Goal: Navigation & Orientation: Understand site structure

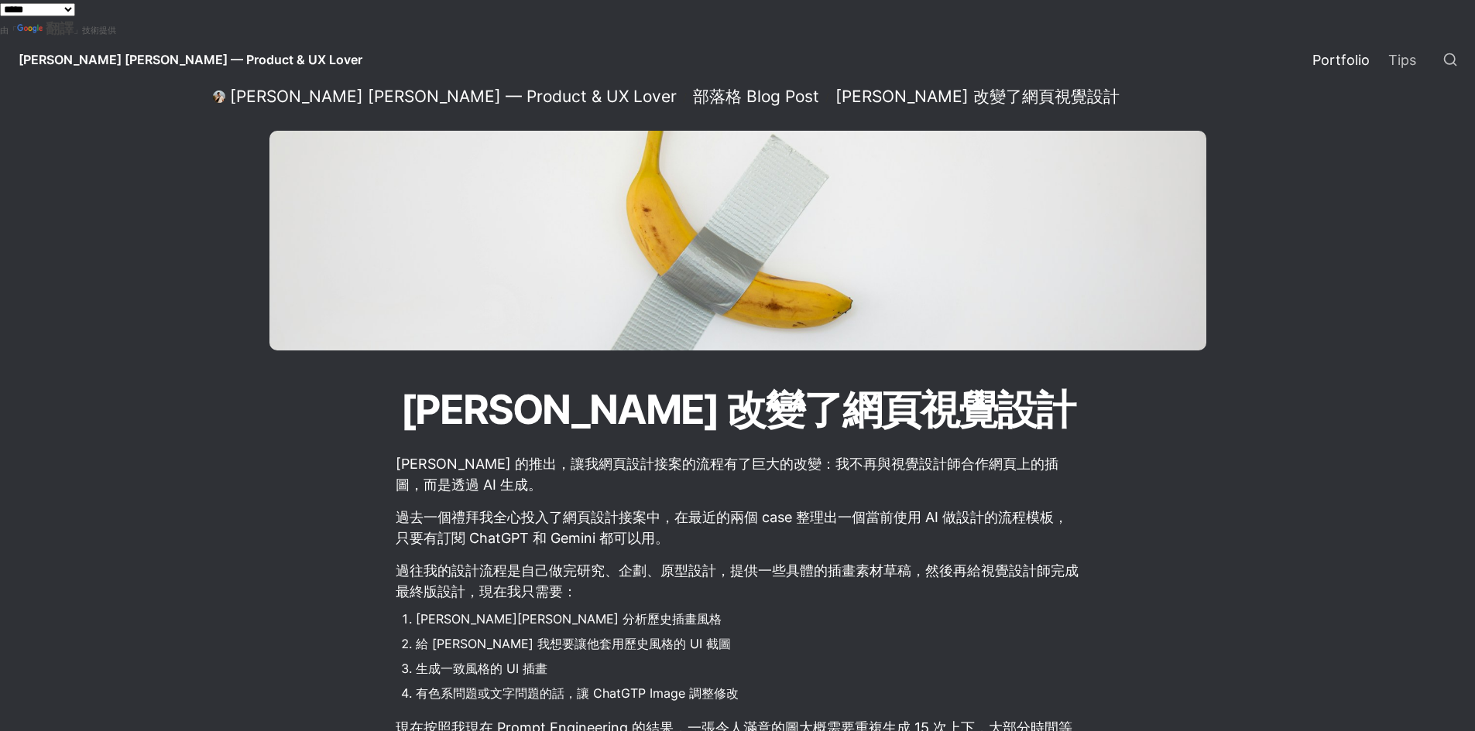
click at [1350, 69] on link "Portfolio" at bounding box center [1341, 59] width 76 height 43
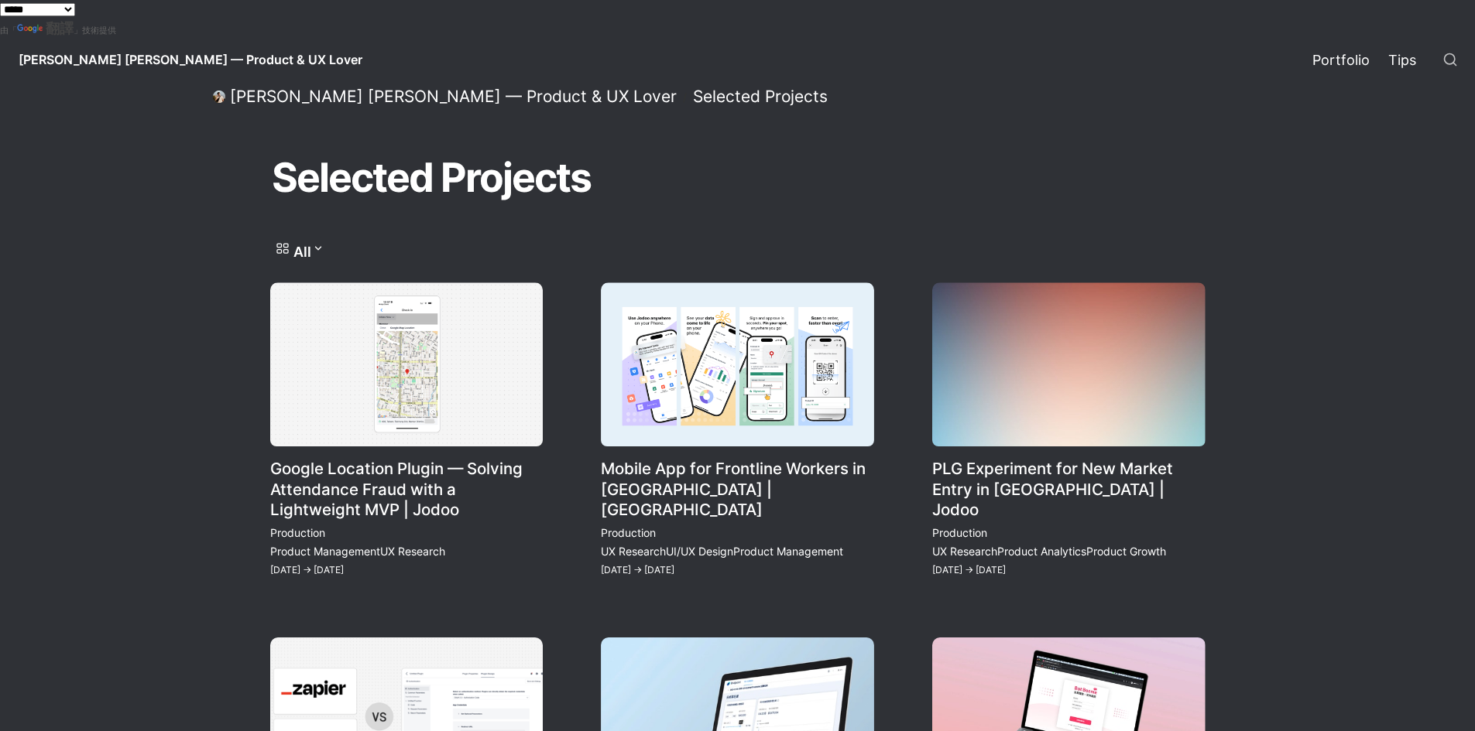
click at [1401, 63] on link "Tips" at bounding box center [1402, 59] width 46 height 43
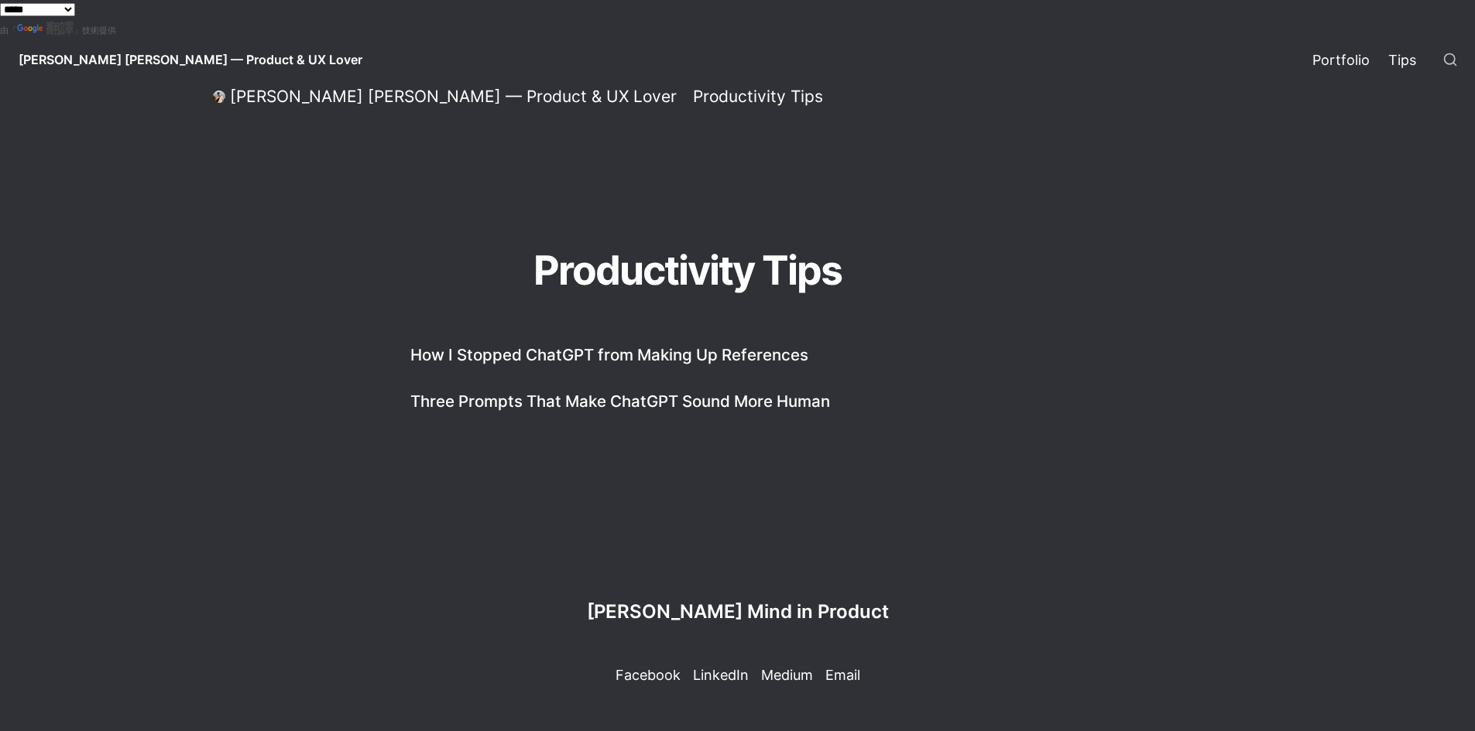
click at [1358, 60] on link "Portfolio" at bounding box center [1341, 59] width 76 height 43
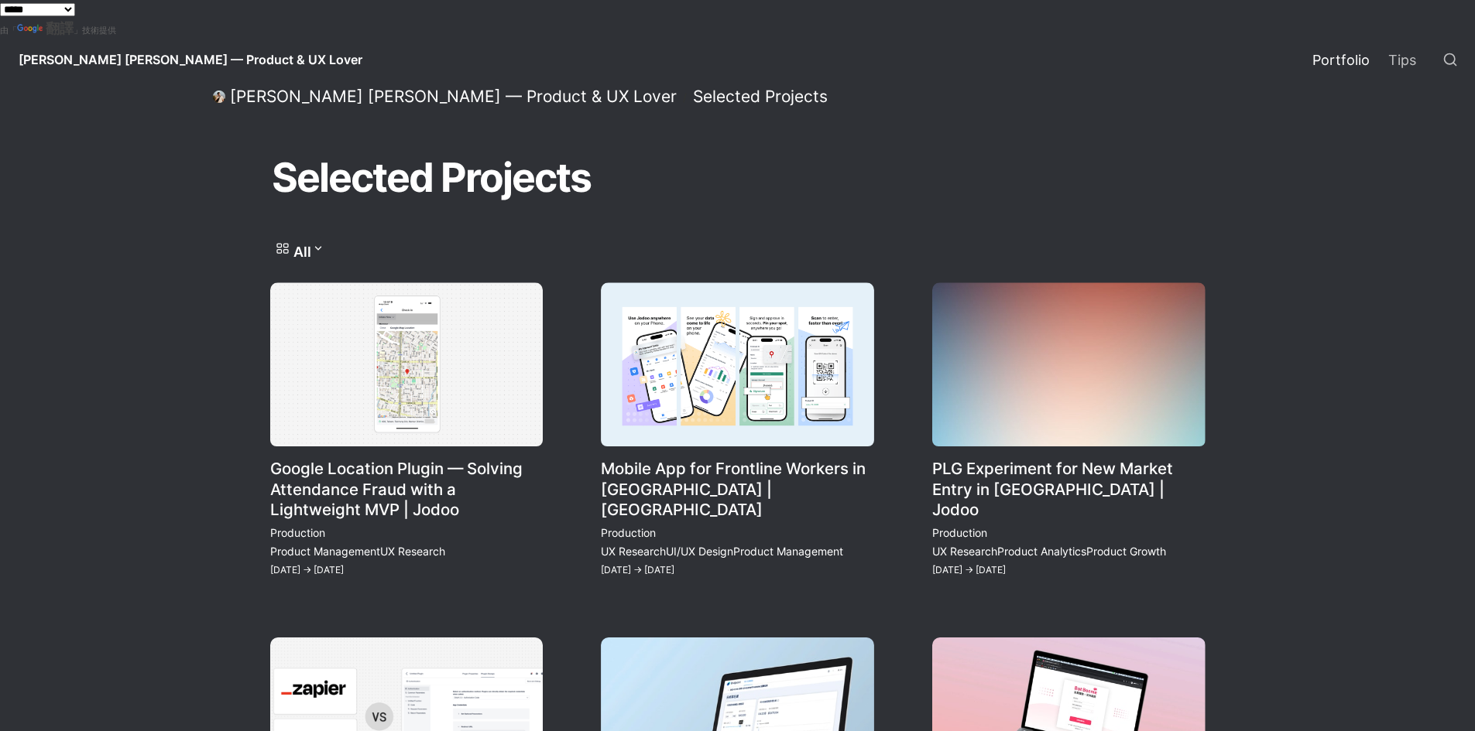
click at [158, 67] on span "[PERSON_NAME] [PERSON_NAME] — Product & UX Lover" at bounding box center [191, 59] width 344 height 15
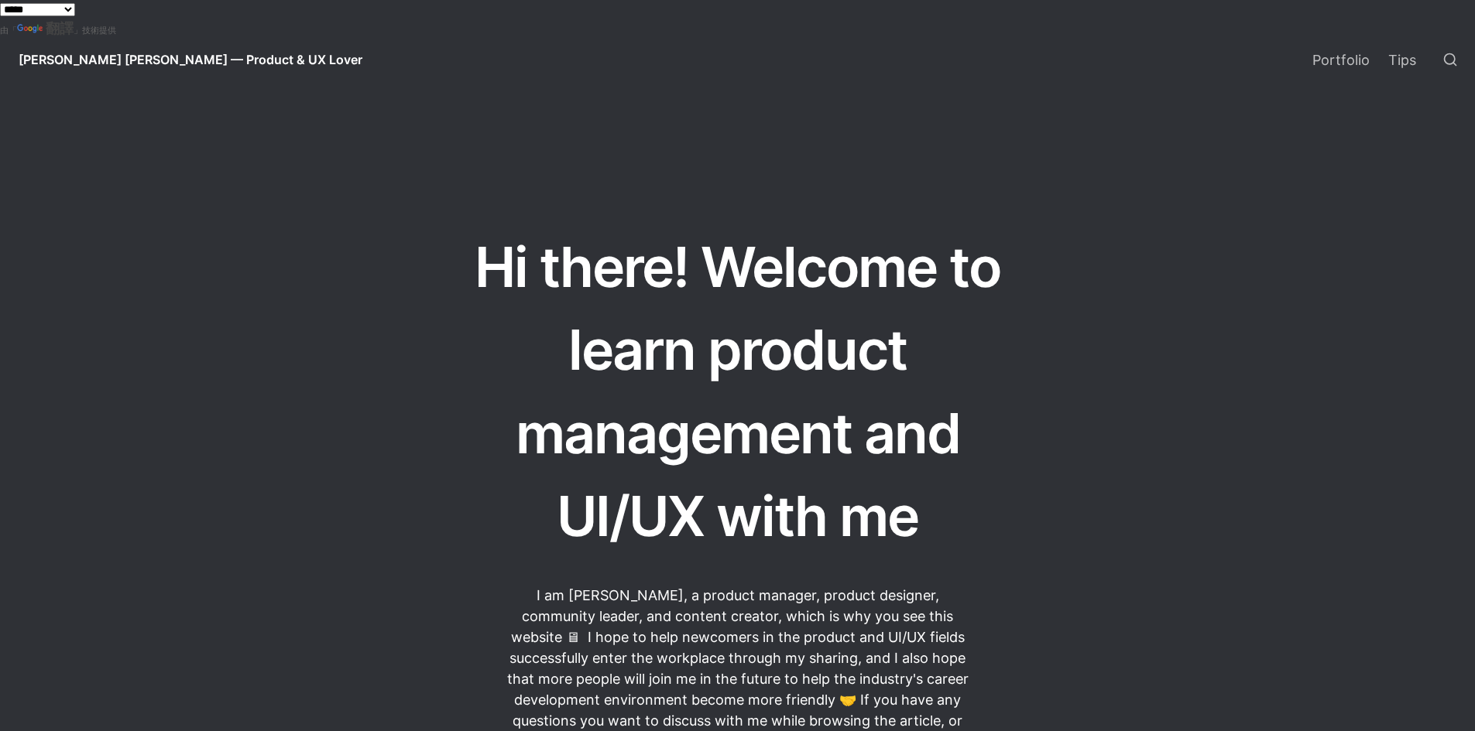
click at [158, 67] on span "[PERSON_NAME] [PERSON_NAME] — Product & UX Lover" at bounding box center [191, 59] width 344 height 15
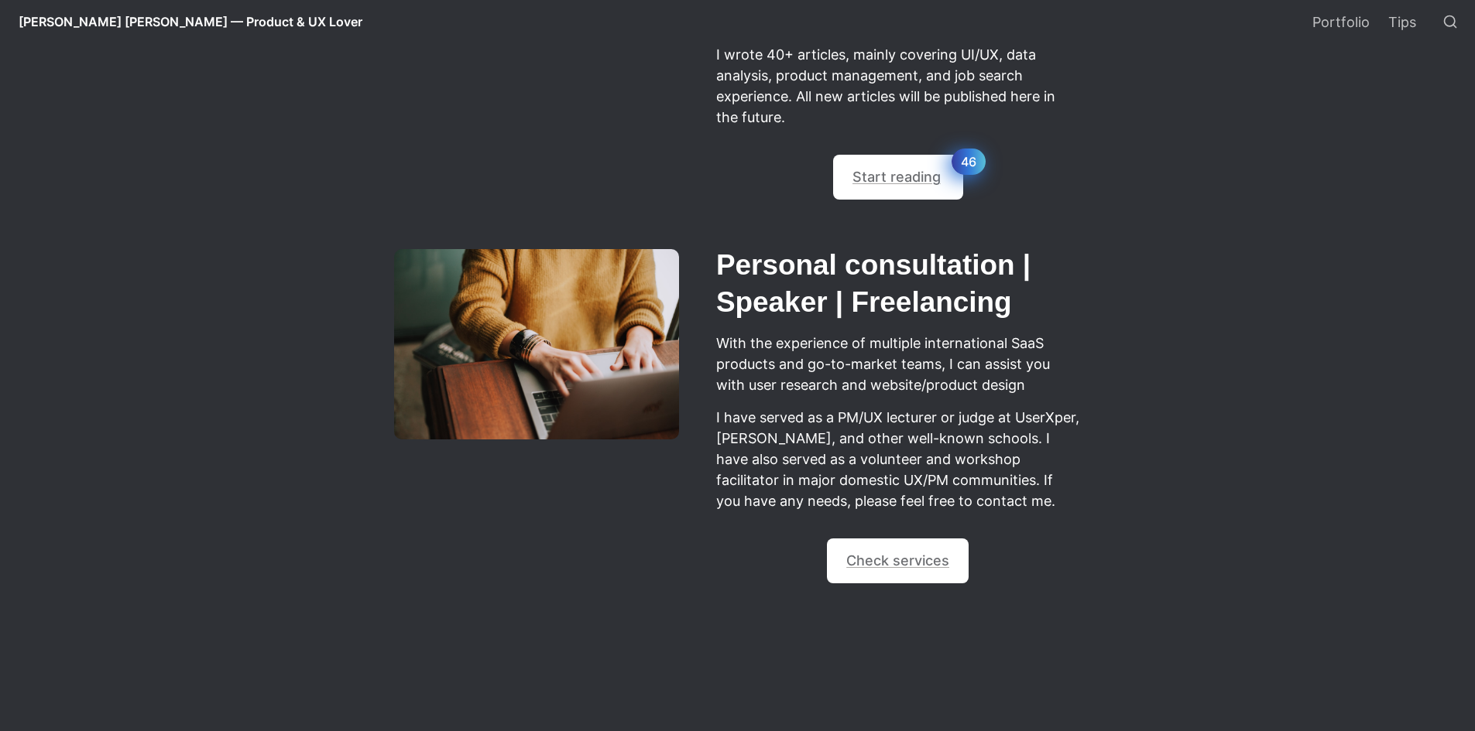
scroll to position [1089, 0]
